Goal: Information Seeking & Learning: Find specific fact

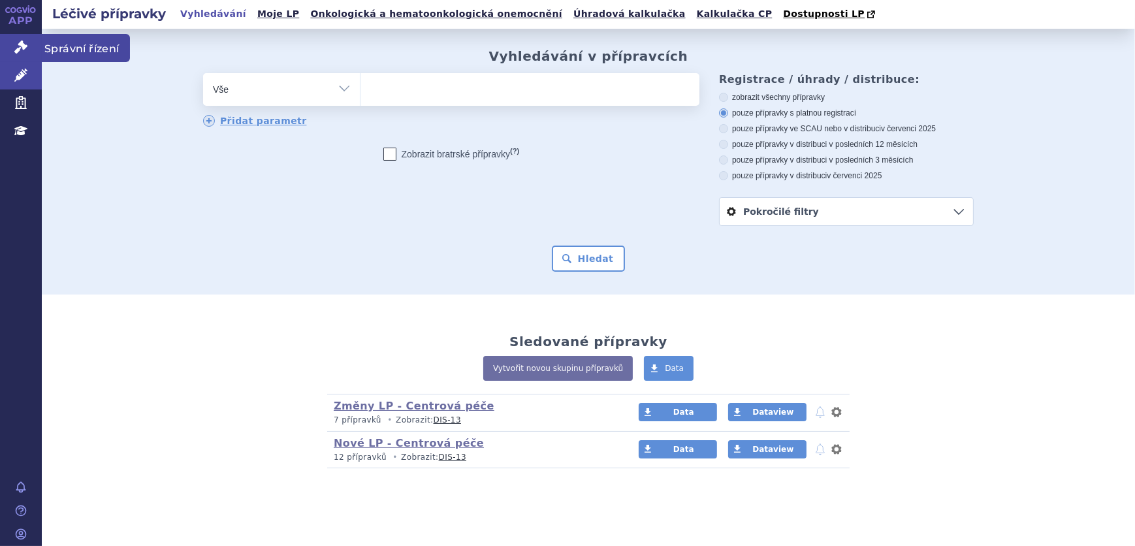
click at [8, 47] on link "Správní řízení" at bounding box center [21, 47] width 42 height 27
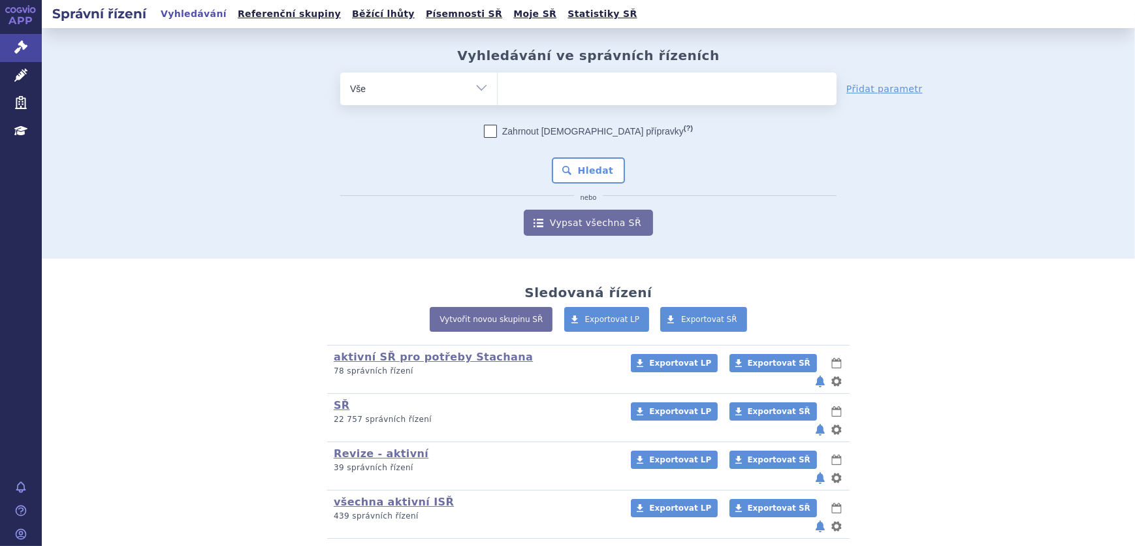
click at [555, 98] on ul at bounding box center [667, 86] width 339 height 27
click at [498, 98] on select at bounding box center [497, 88] width 1 height 33
paste input "SUKLS100912/2024"
type input "SUKLS100912/2024"
select select "SUKLS100912/2024"
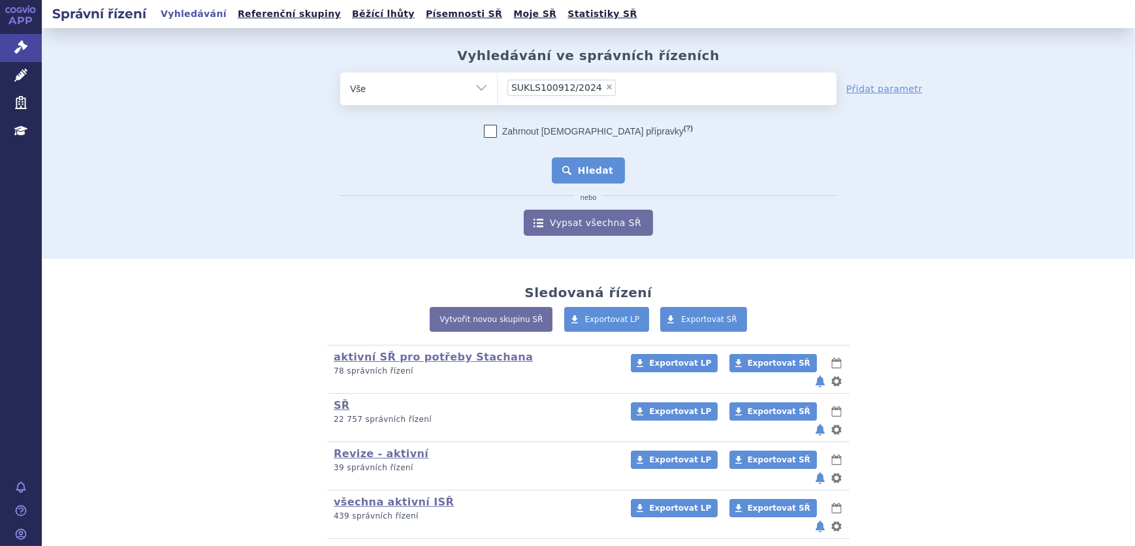
click at [595, 164] on button "Hledat" at bounding box center [589, 170] width 74 height 26
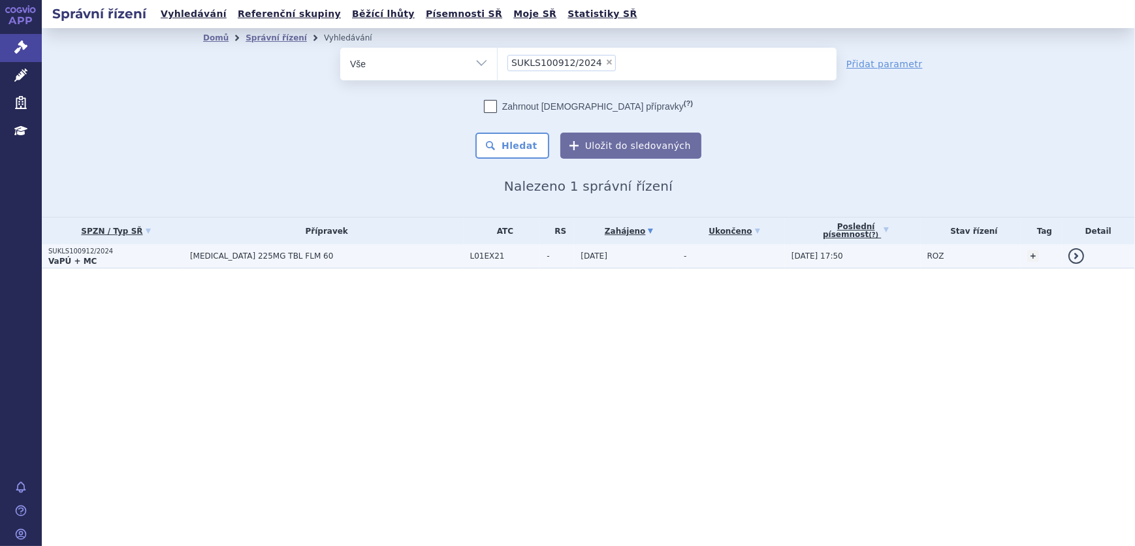
click at [385, 258] on span "[MEDICAL_DATA] 225MG TBL FLM 60" at bounding box center [327, 256] width 274 height 9
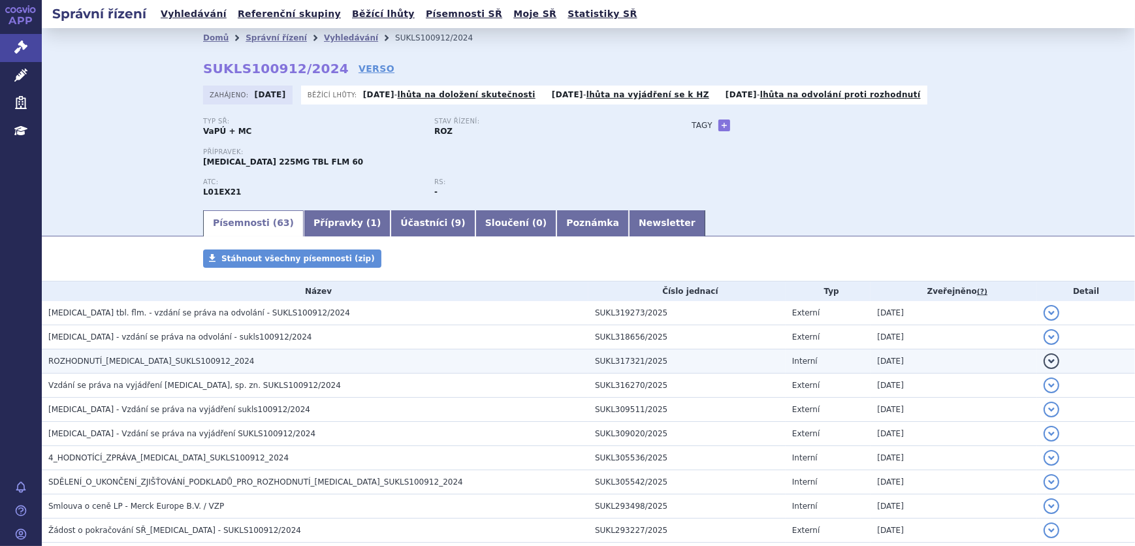
click at [216, 359] on h3 "ROZHODNUTÍ_TEPMETKO_SUKLS100912_2024" at bounding box center [318, 361] width 540 height 13
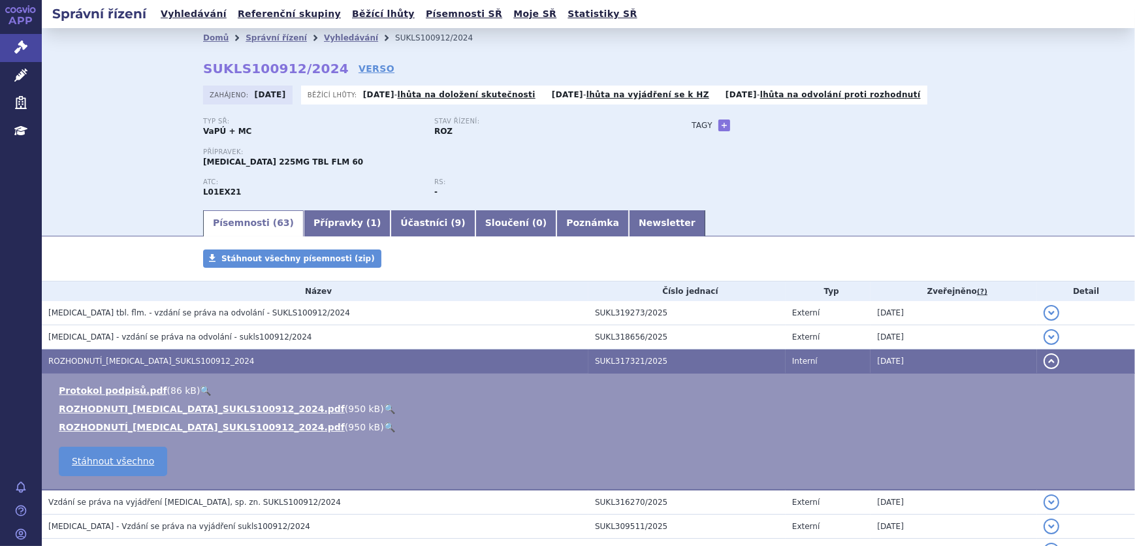
click at [384, 409] on link "🔍" at bounding box center [389, 409] width 11 height 10
click at [326, 39] on link "Vyhledávání" at bounding box center [351, 37] width 54 height 9
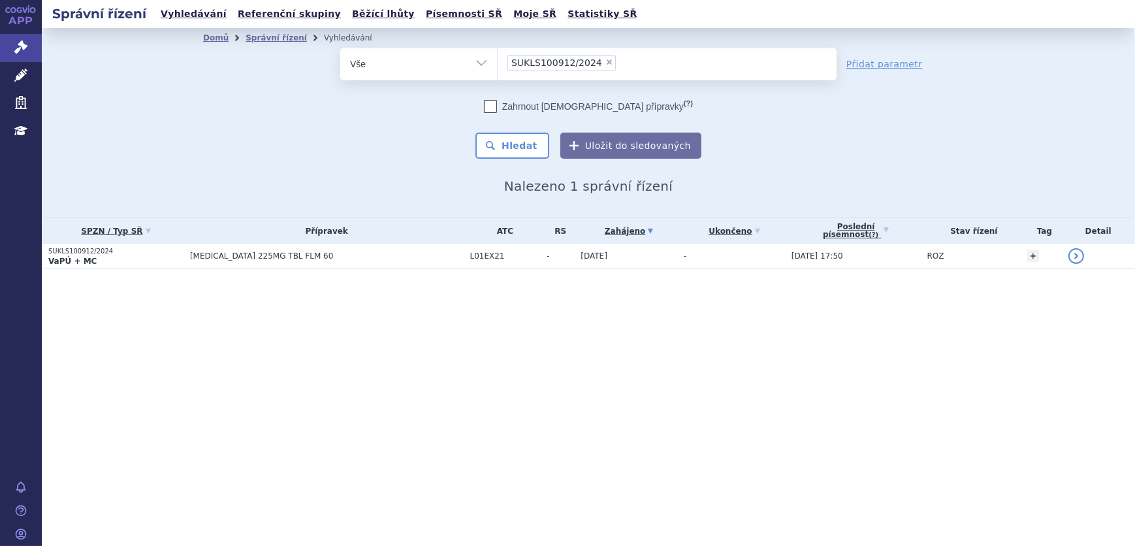
click at [606, 63] on span "×" at bounding box center [610, 62] width 8 height 8
click at [498, 63] on select "SUKLS100912/2024" at bounding box center [497, 63] width 1 height 33
select select
type input "SUKLS145343/2024"
select select "SUKLS145343/2024"
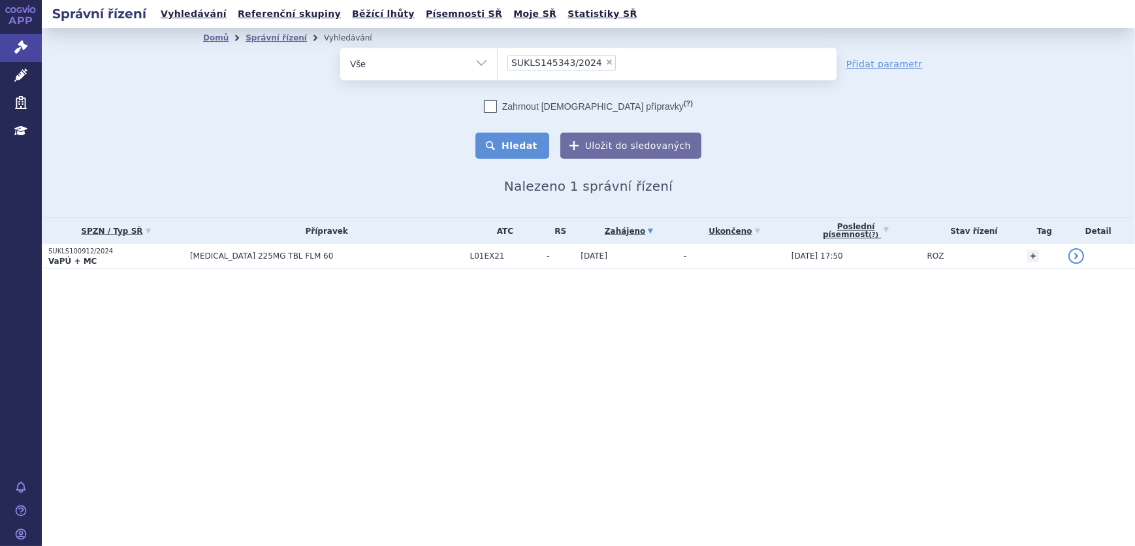
click at [518, 140] on button "Hledat" at bounding box center [513, 146] width 74 height 26
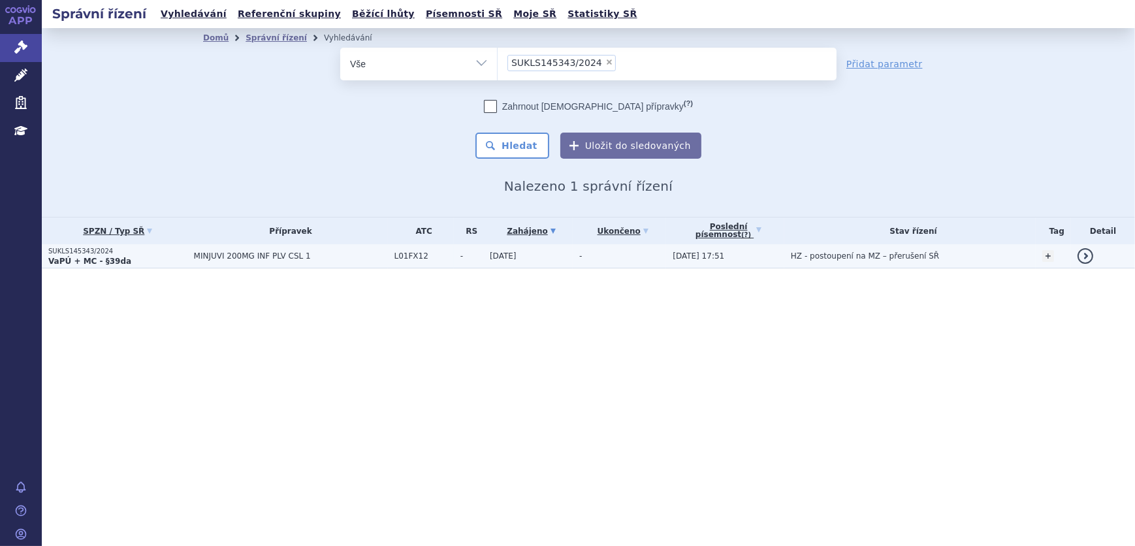
click at [573, 259] on td "-" at bounding box center [619, 256] width 93 height 24
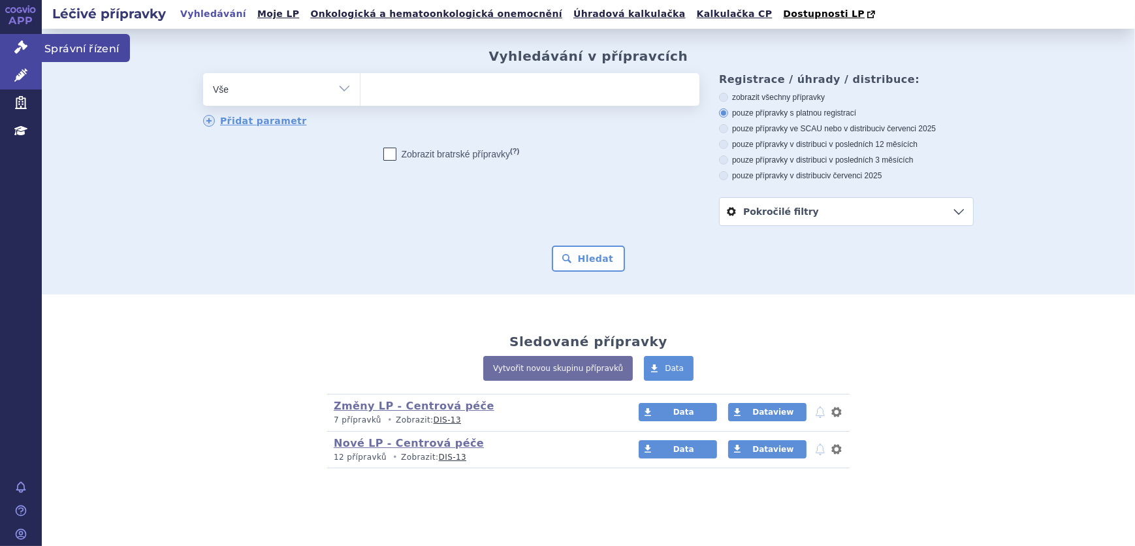
click at [26, 41] on icon at bounding box center [20, 47] width 13 height 13
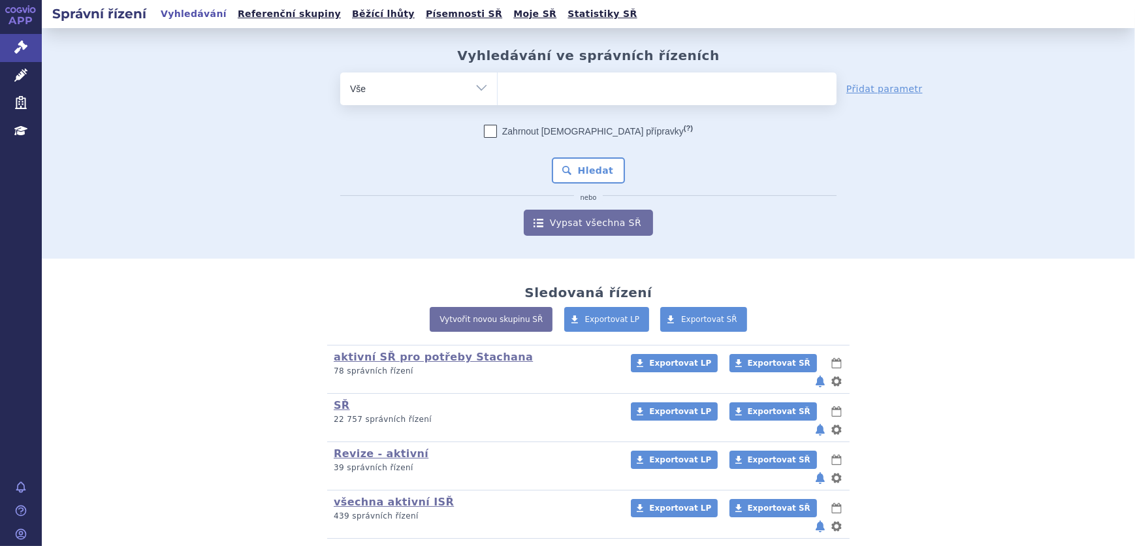
click at [533, 95] on ul at bounding box center [667, 86] width 339 height 27
click at [498, 95] on select at bounding box center [497, 88] width 1 height 33
paste input "SUKLS238298/2024"
type input "SUKLS238298/2024"
select select "SUKLS238298/2024"
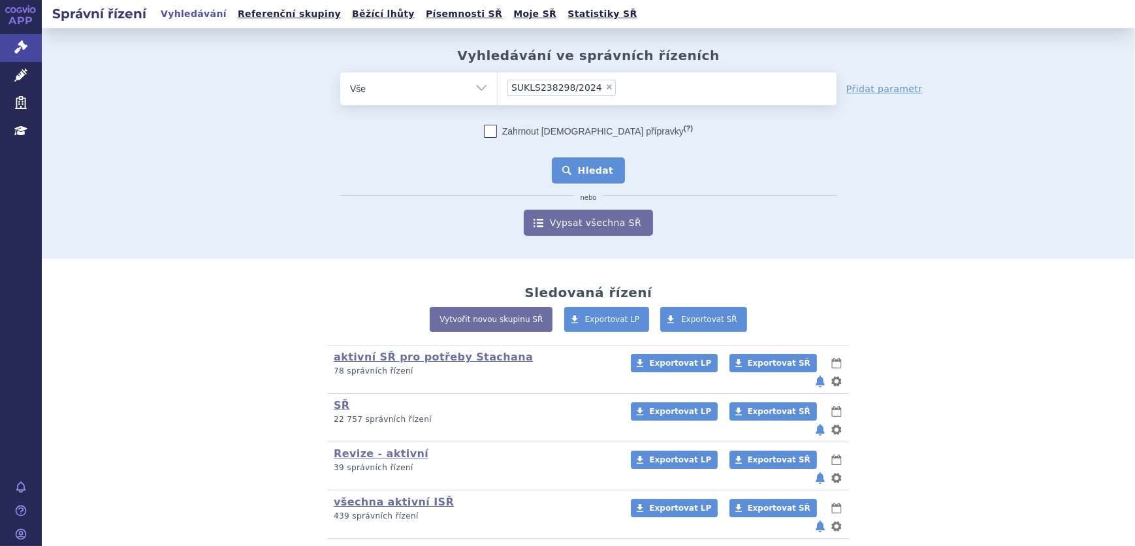
click at [580, 161] on button "Hledat" at bounding box center [589, 170] width 74 height 26
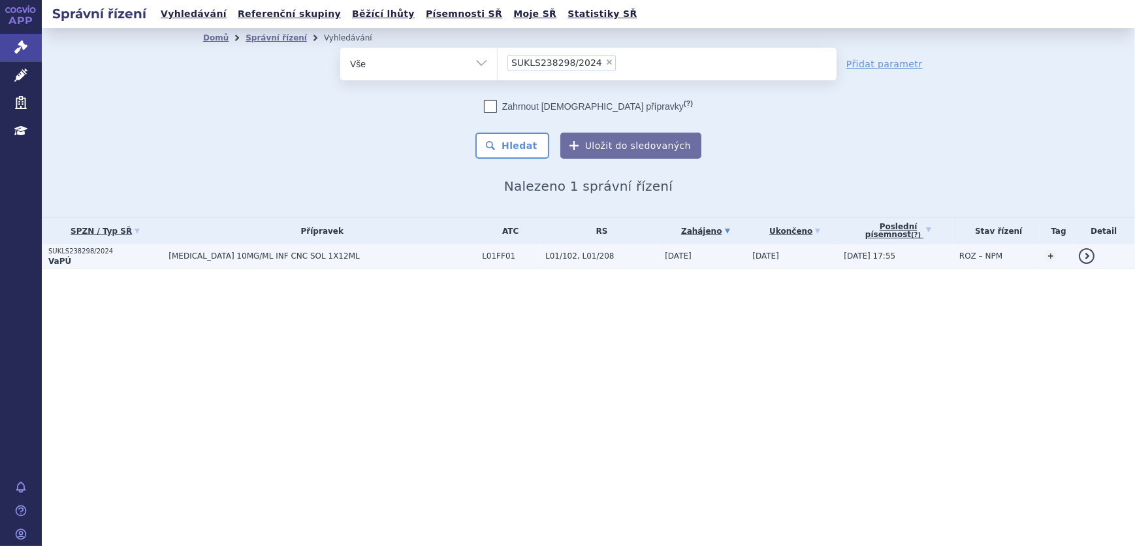
click at [483, 263] on td "L01FF01" at bounding box center [507, 256] width 63 height 24
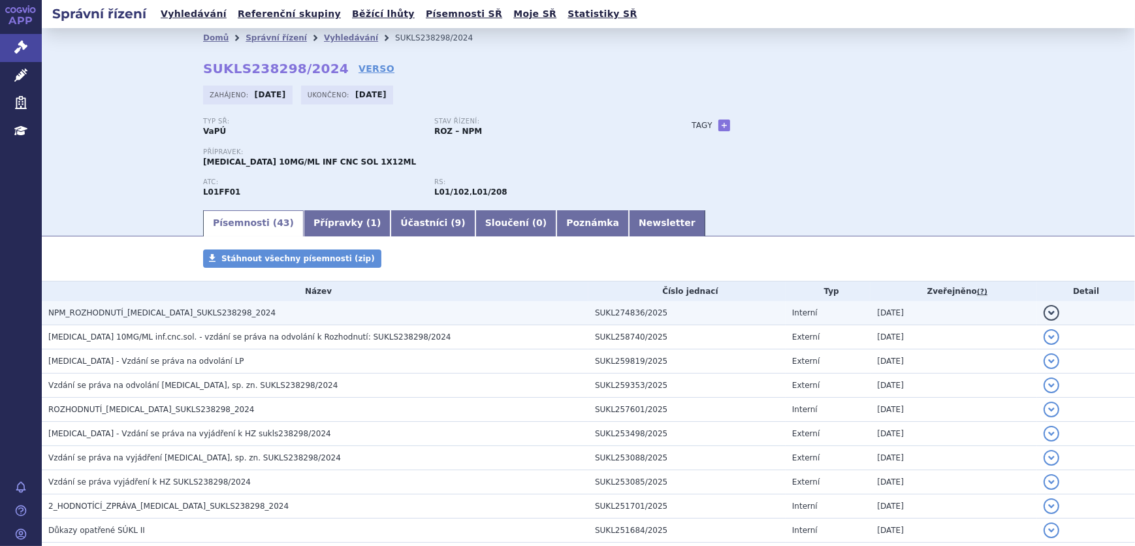
click at [136, 318] on h3 "NPM_ROZHODNUTÍ_[MEDICAL_DATA]_SUKLS238298_2024" at bounding box center [318, 312] width 540 height 13
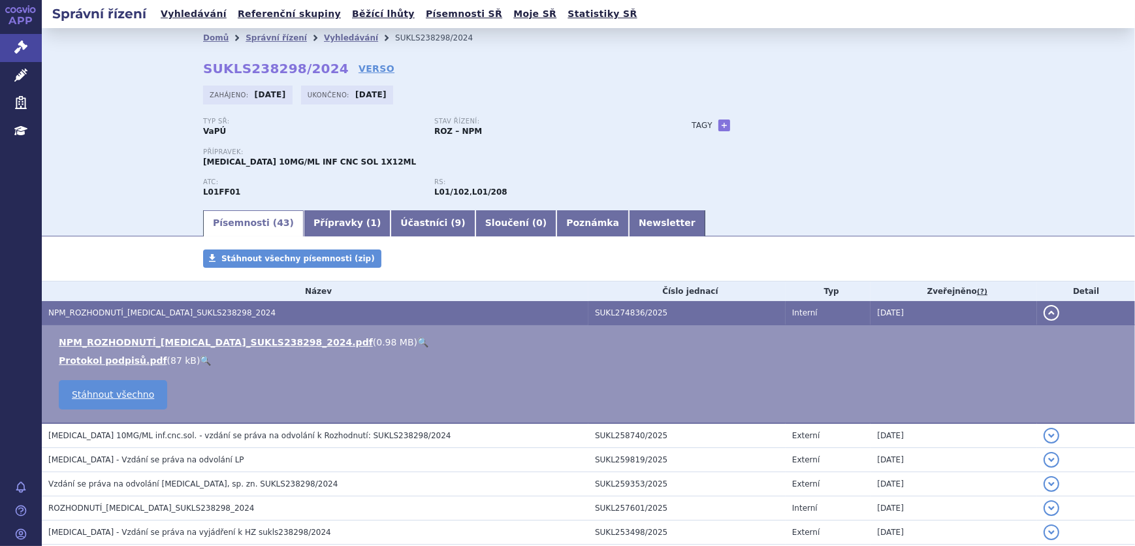
click at [417, 344] on link "🔍" at bounding box center [422, 342] width 11 height 10
click at [331, 34] on link "Vyhledávání" at bounding box center [351, 37] width 54 height 9
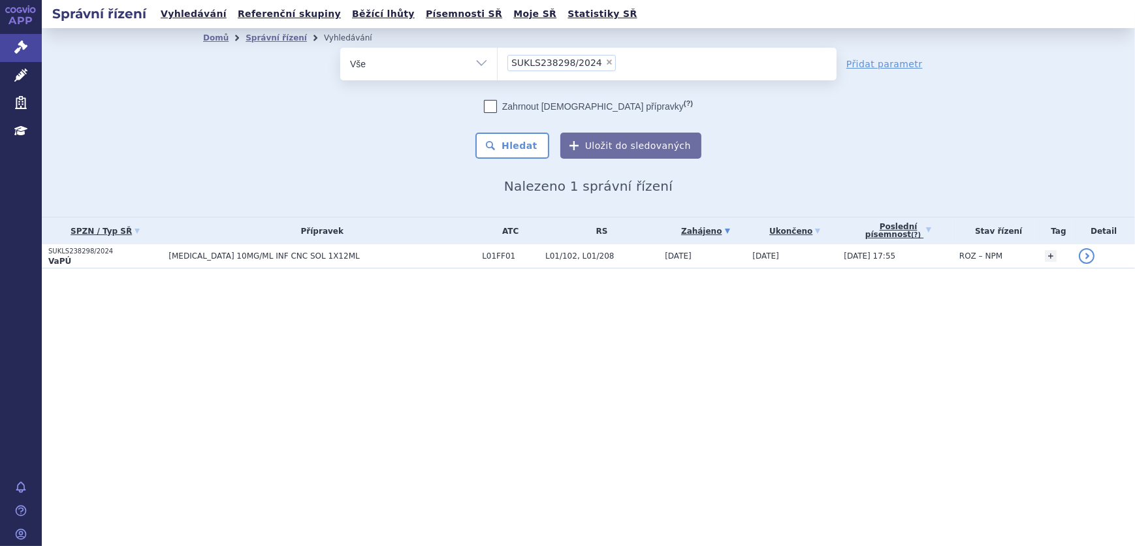
click at [606, 63] on span "×" at bounding box center [610, 62] width 8 height 8
click at [498, 63] on select "SUKLS238298/2024" at bounding box center [497, 63] width 1 height 33
select select
type input "SUKLS273924/2024"
select select "SUKLS273924/2024"
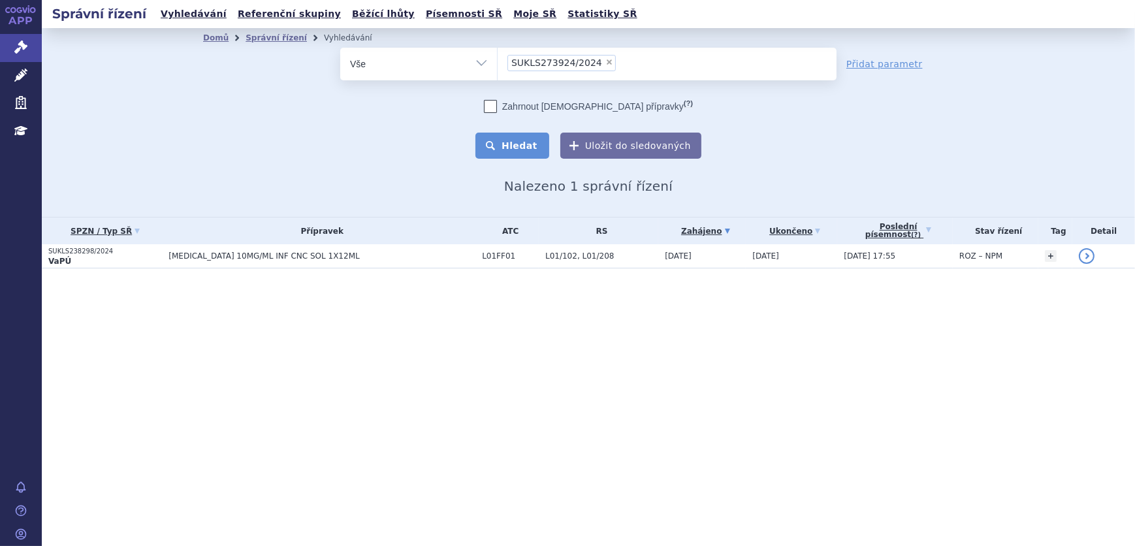
click at [520, 140] on button "Hledat" at bounding box center [513, 146] width 74 height 26
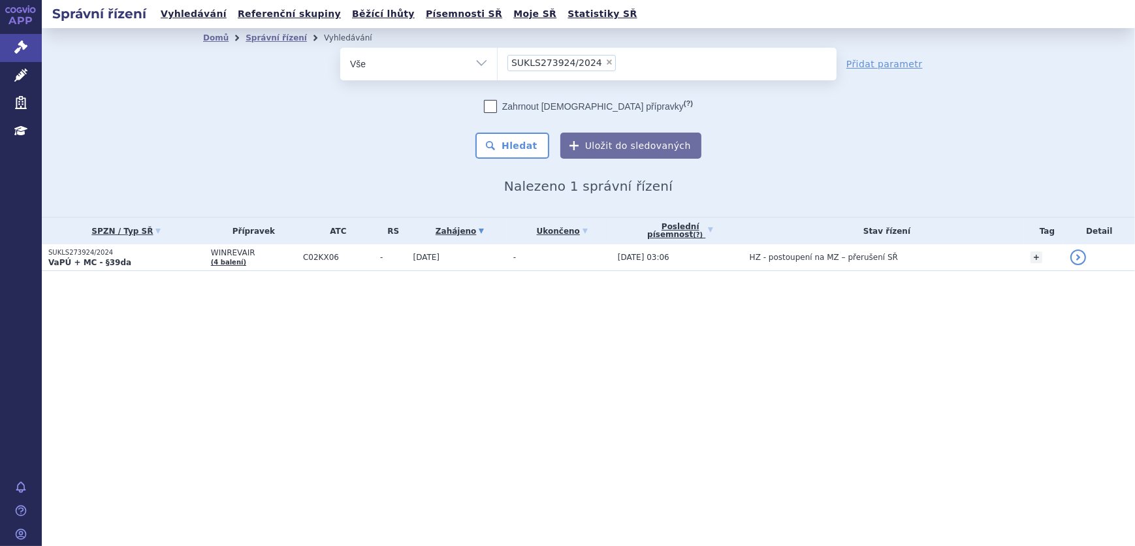
click at [606, 61] on span "×" at bounding box center [610, 62] width 8 height 8
click at [498, 61] on select "SUKLS273924/2024" at bounding box center [497, 63] width 1 height 33
select select
type input "SUKLS238298/2024"
select select "SUKLS238298/2024"
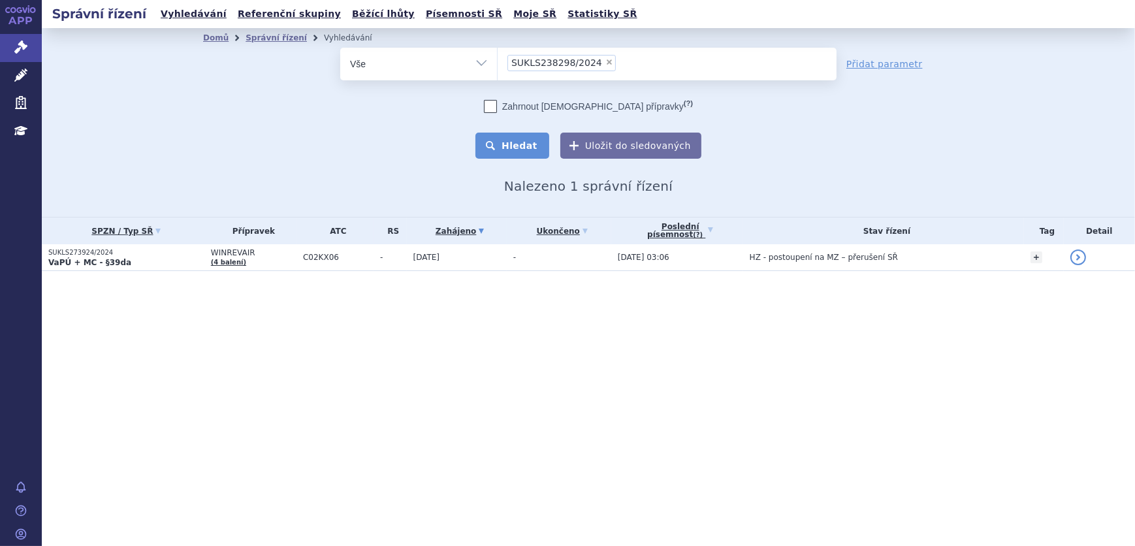
click at [529, 135] on button "Hledat" at bounding box center [513, 146] width 74 height 26
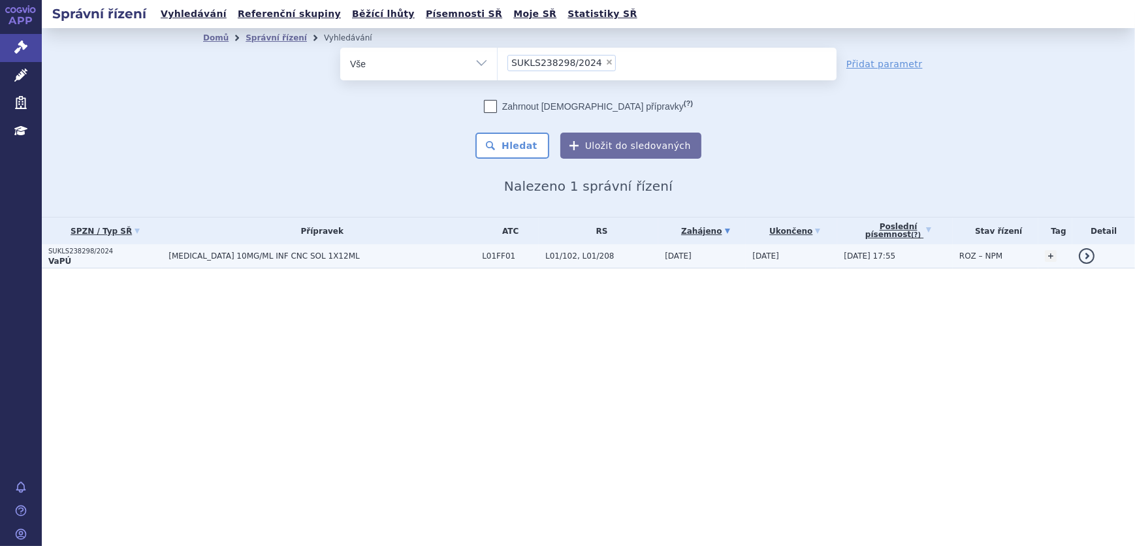
click at [291, 254] on span "[MEDICAL_DATA] 10MG/ML INF CNC SOL 1X12ML" at bounding box center [322, 256] width 307 height 9
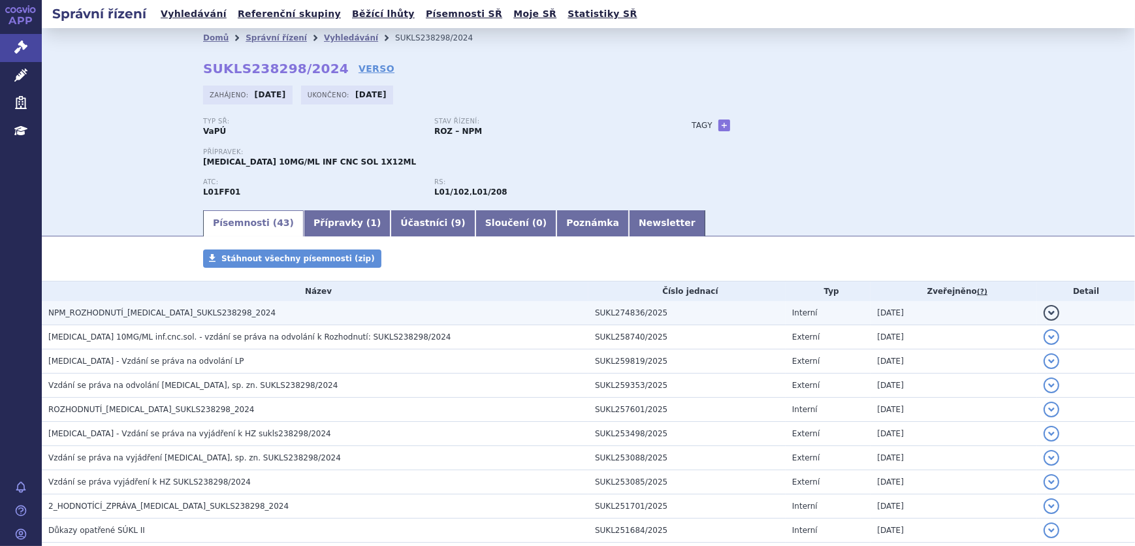
click at [327, 311] on h3 "NPM_ROZHODNUTÍ_[MEDICAL_DATA]_SUKLS238298_2024" at bounding box center [318, 312] width 540 height 13
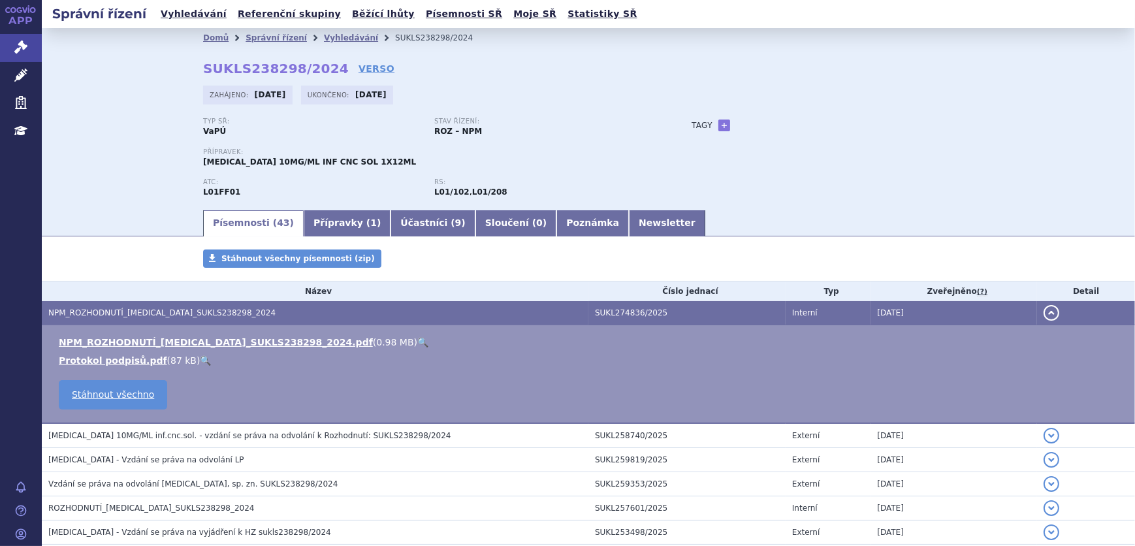
click at [417, 344] on link "🔍" at bounding box center [422, 342] width 11 height 10
